Goal: Communication & Community: Answer question/provide support

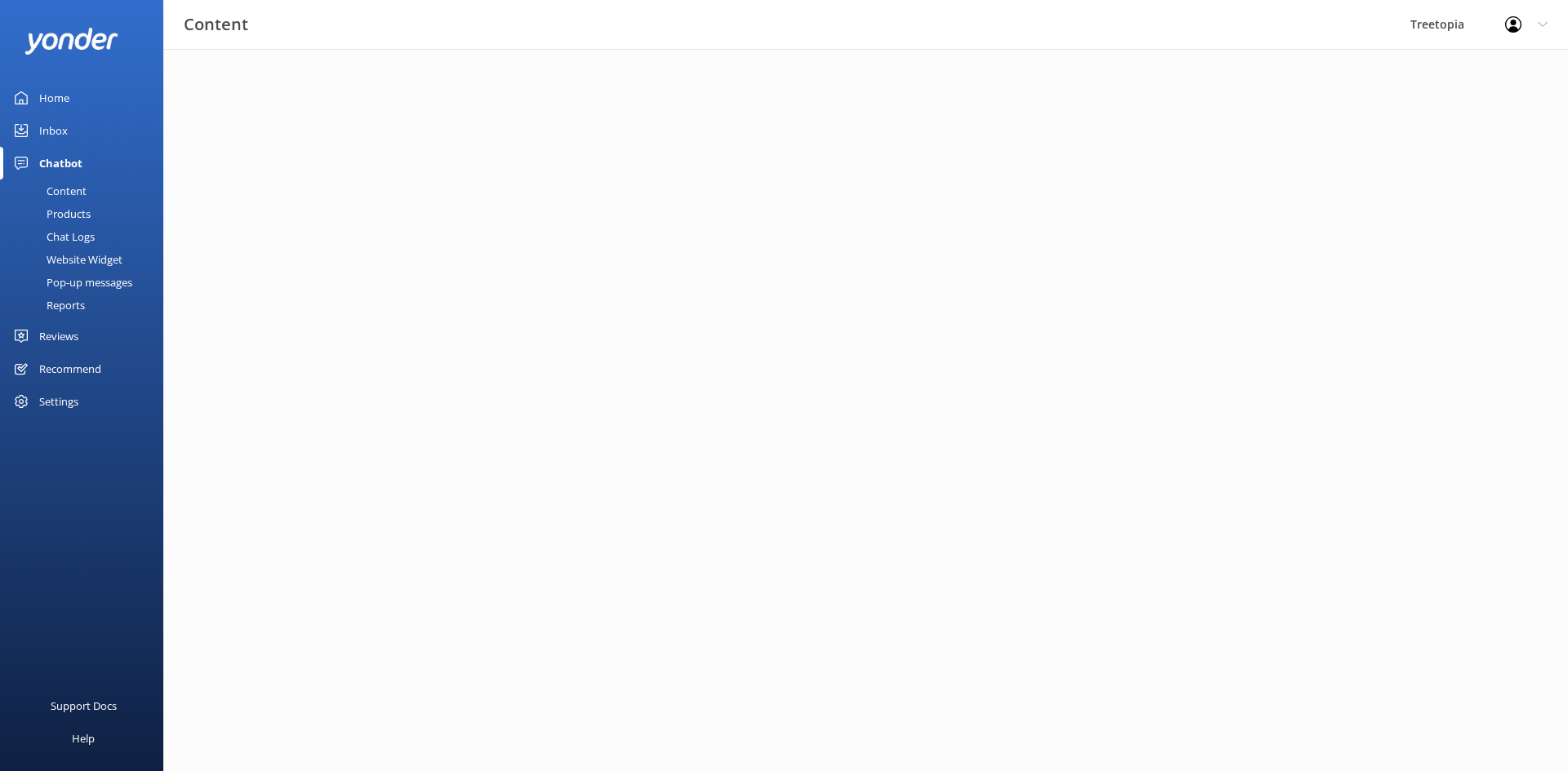
click at [61, 133] on div "Inbox" at bounding box center [53, 130] width 29 height 32
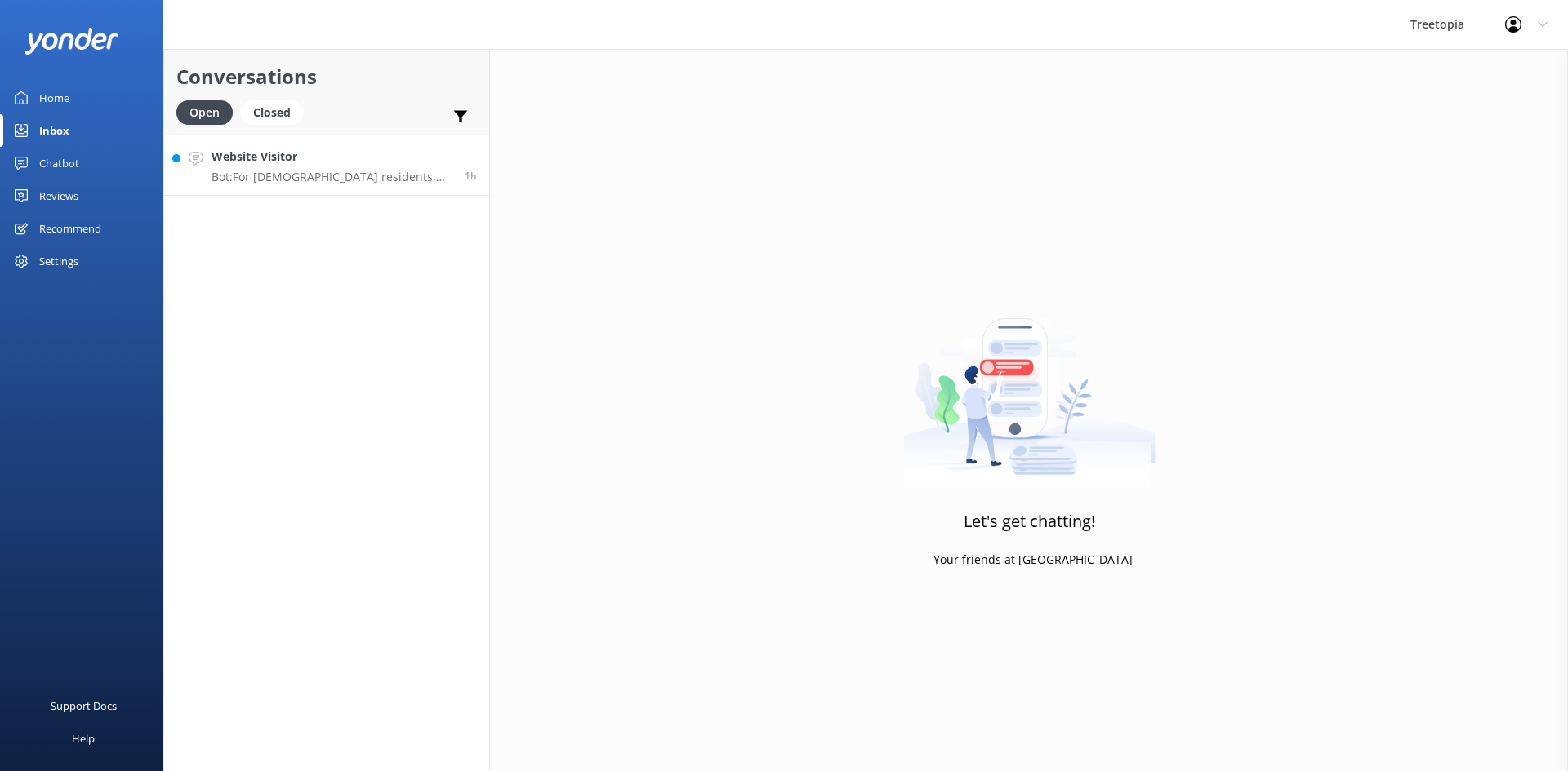
click at [258, 182] on p "Bot: For [DEMOGRAPHIC_DATA] residents, the SkyWalk would be priced at the child…" at bounding box center [332, 177] width 241 height 15
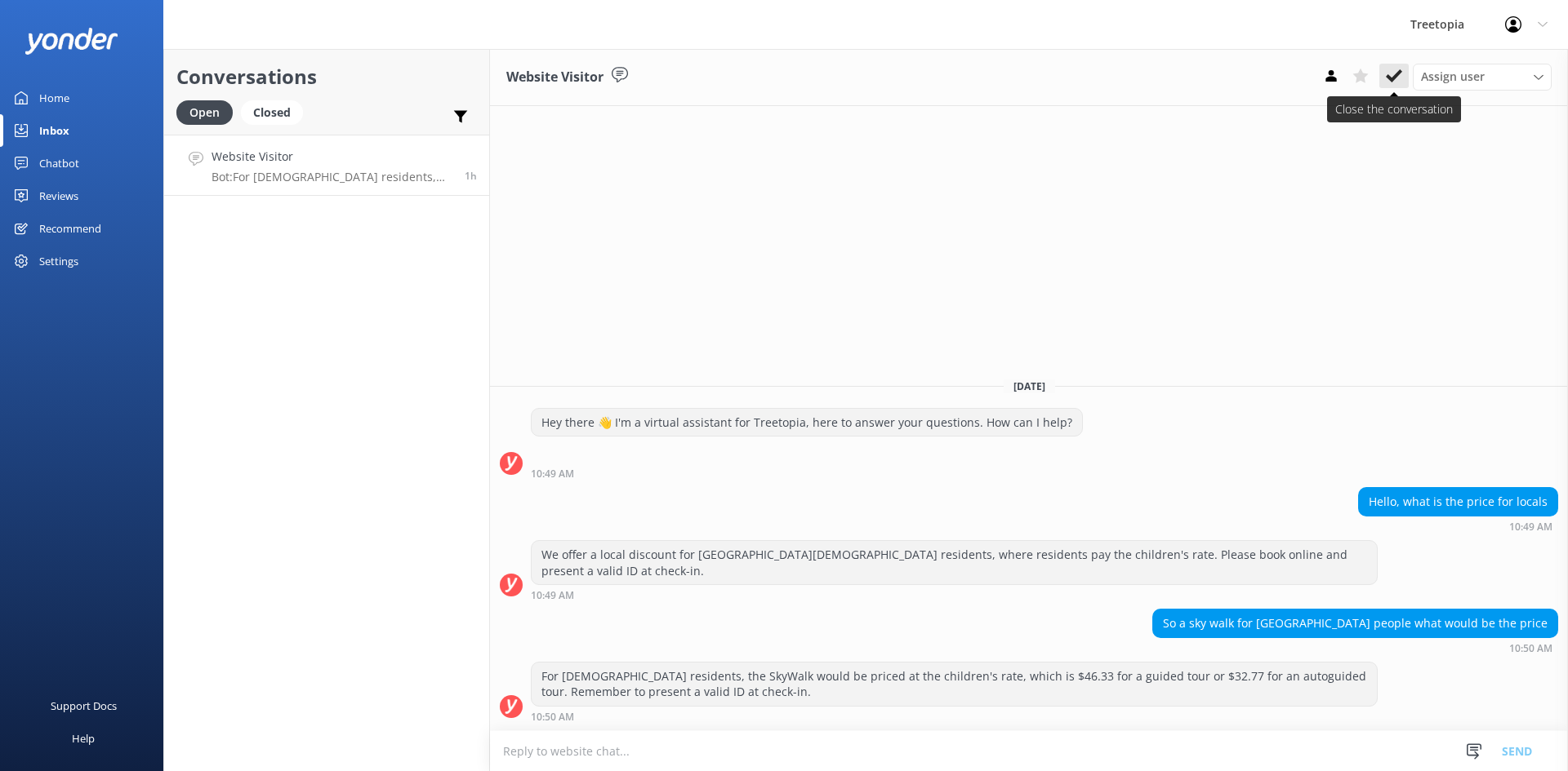
click at [1396, 76] on use at bounding box center [1395, 76] width 17 height 13
